Goal: Entertainment & Leisure: Browse casually

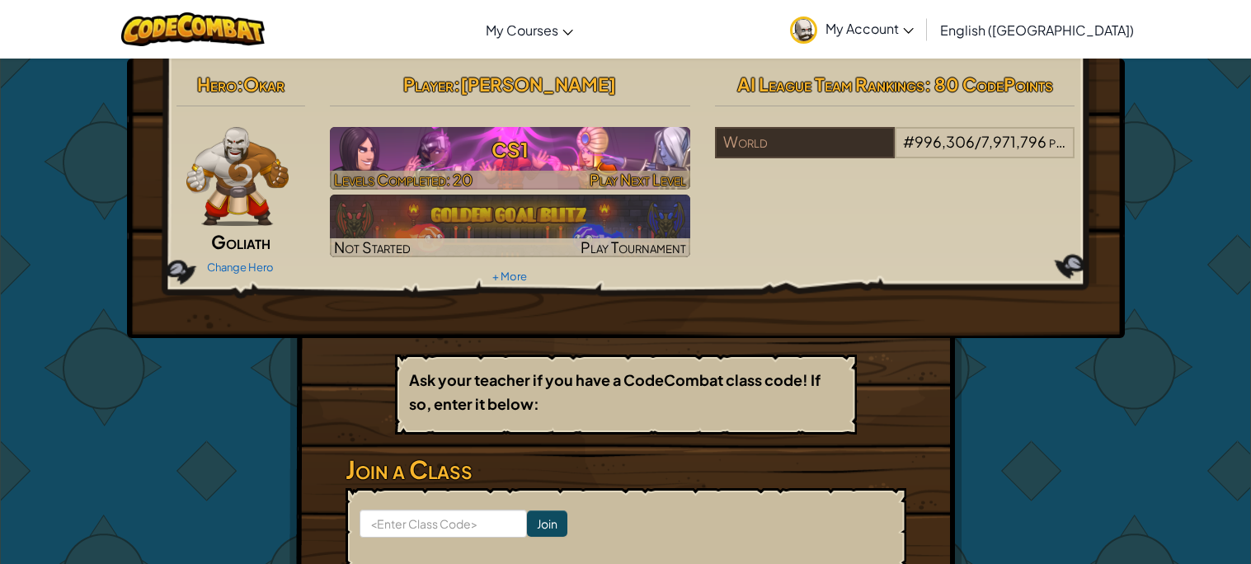
click at [485, 173] on div at bounding box center [510, 180] width 360 height 19
